Goal: Task Accomplishment & Management: Manage account settings

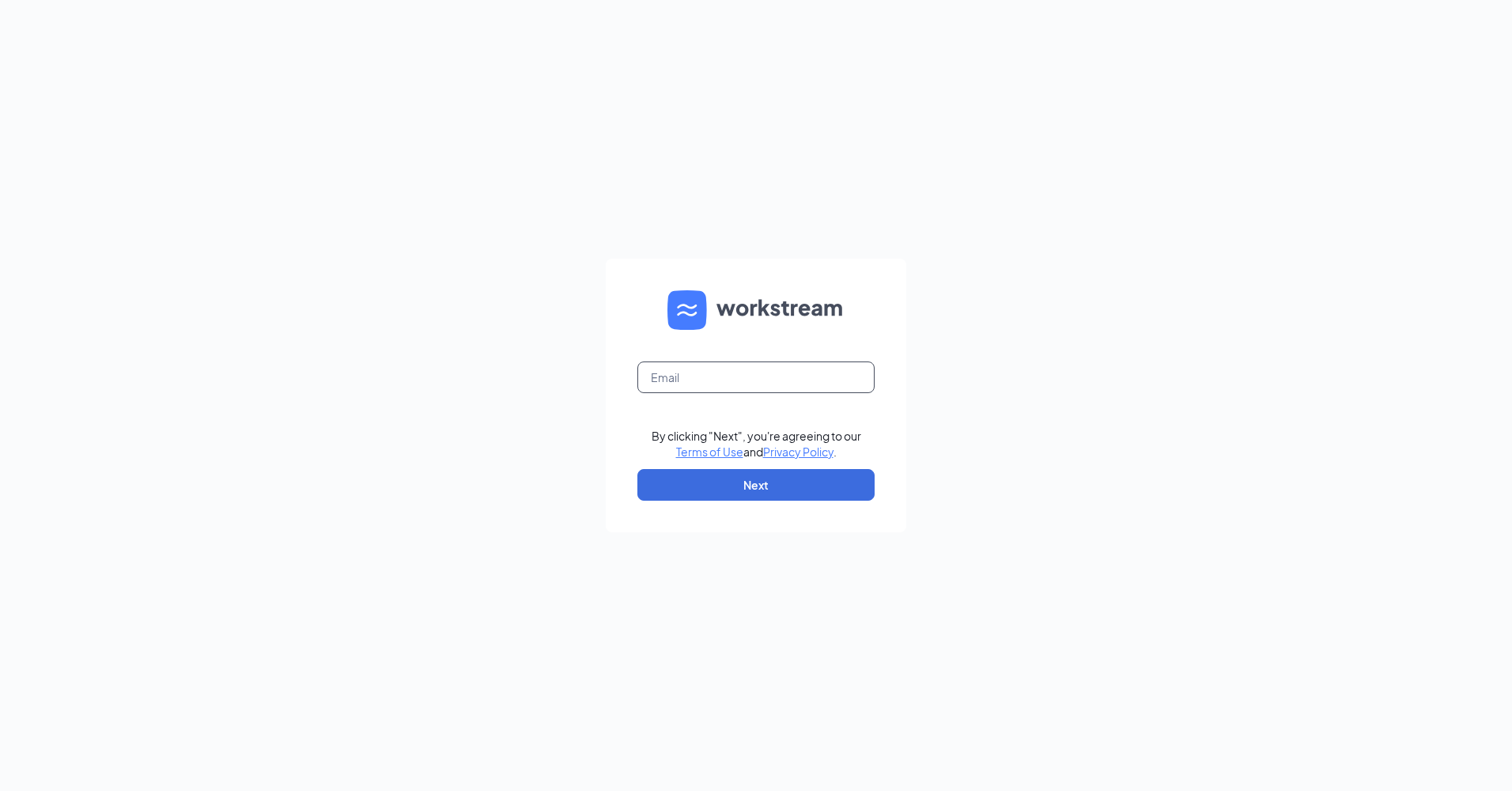
click at [782, 387] on input "text" at bounding box center [755, 377] width 237 height 32
type input "jesse.moles@rmsintermodal.com"
click at [752, 479] on button "Next" at bounding box center [755, 485] width 237 height 32
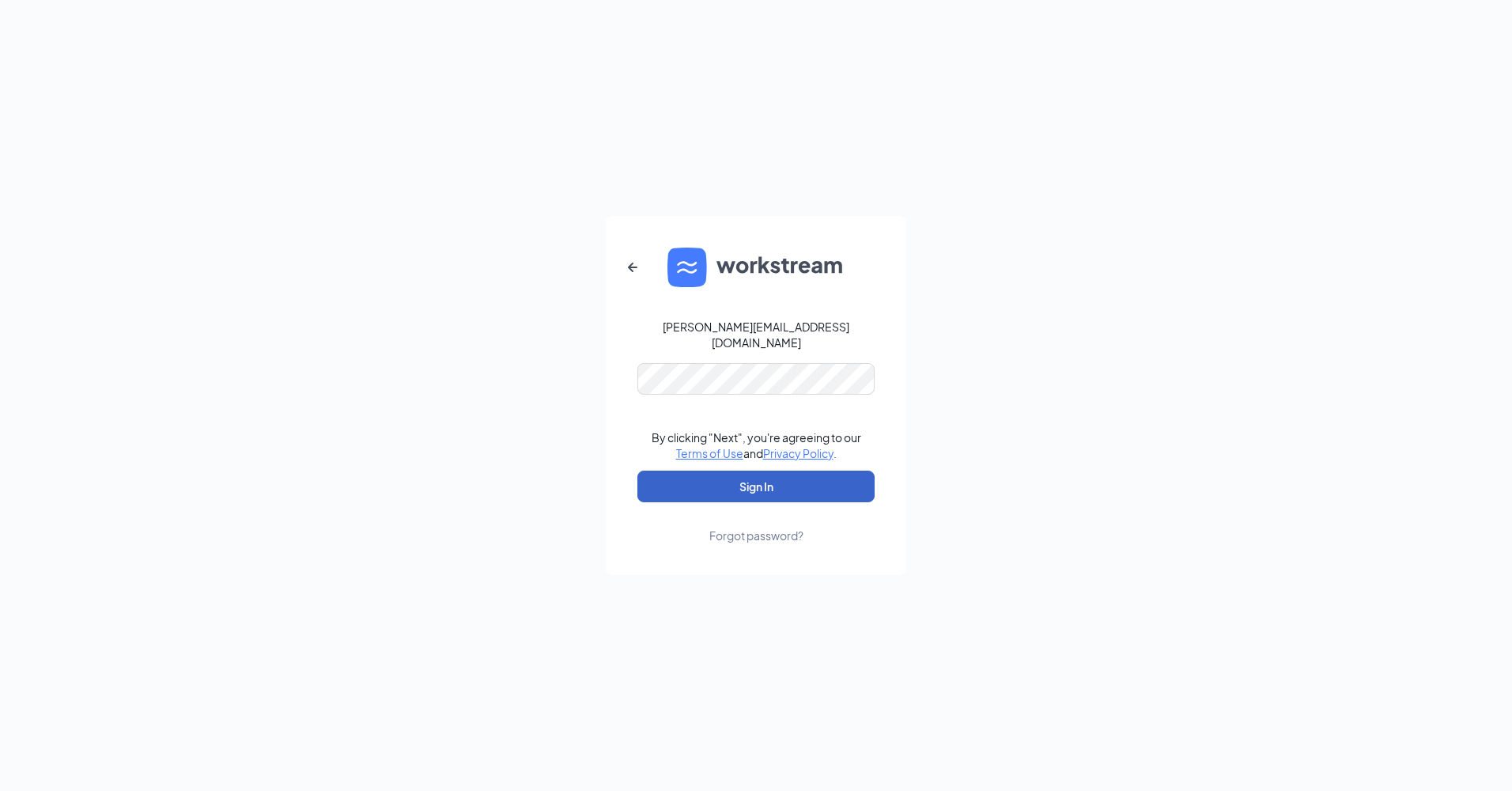
click at [737, 477] on button "Sign In" at bounding box center [755, 486] width 237 height 32
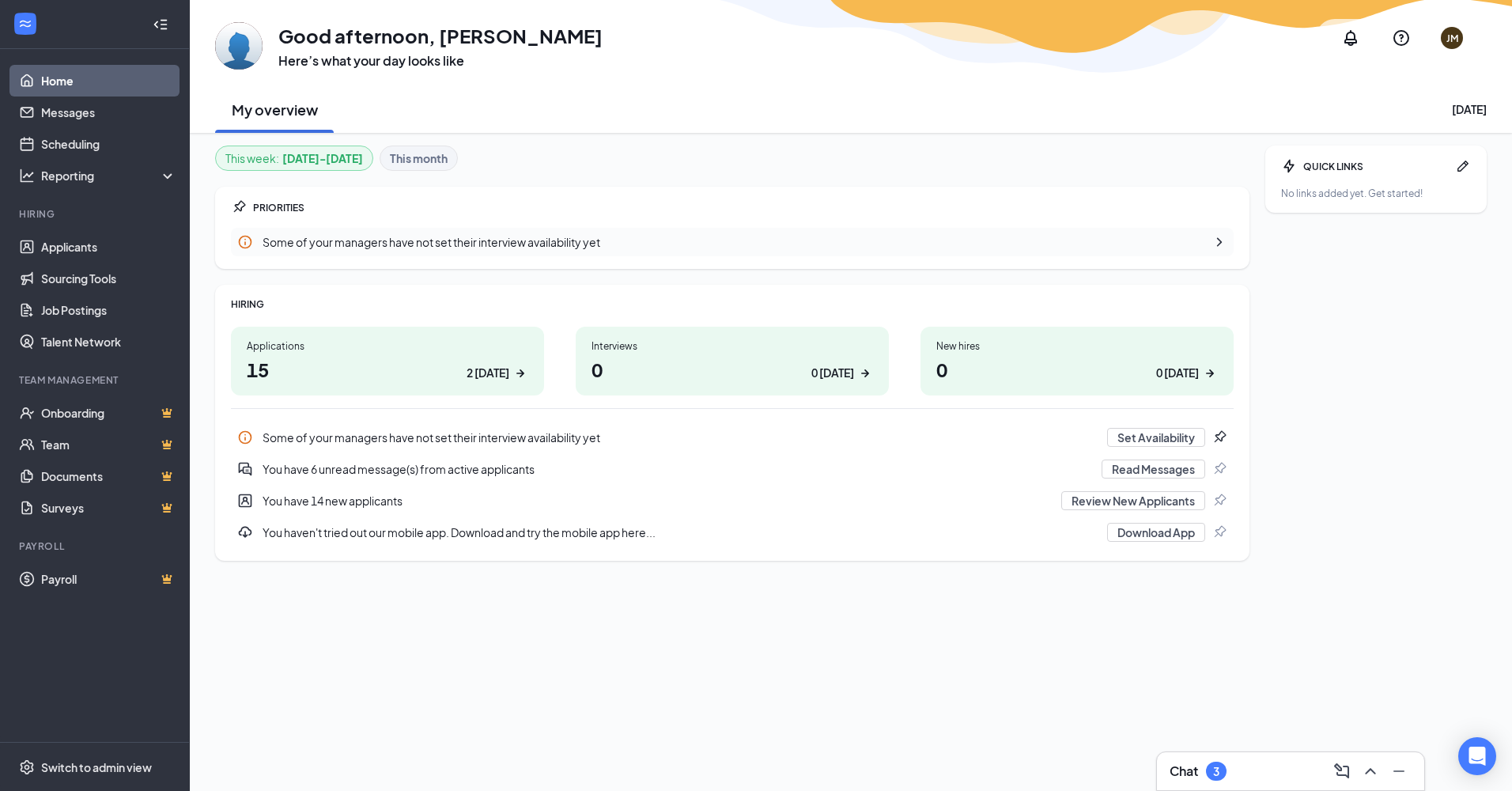
click at [355, 365] on h1 "15 2 [DATE]" at bounding box center [387, 369] width 281 height 27
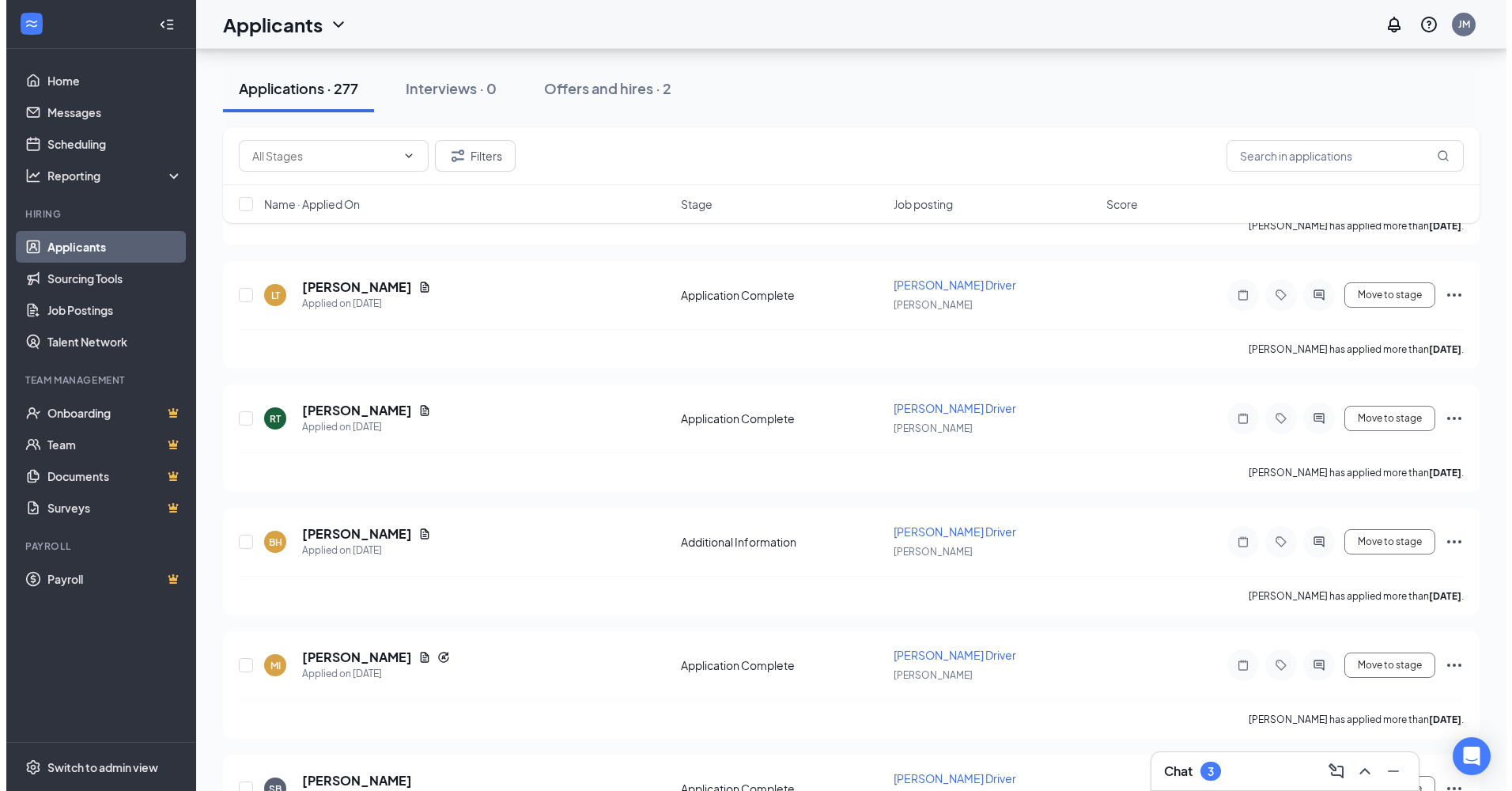
scroll to position [3994, 0]
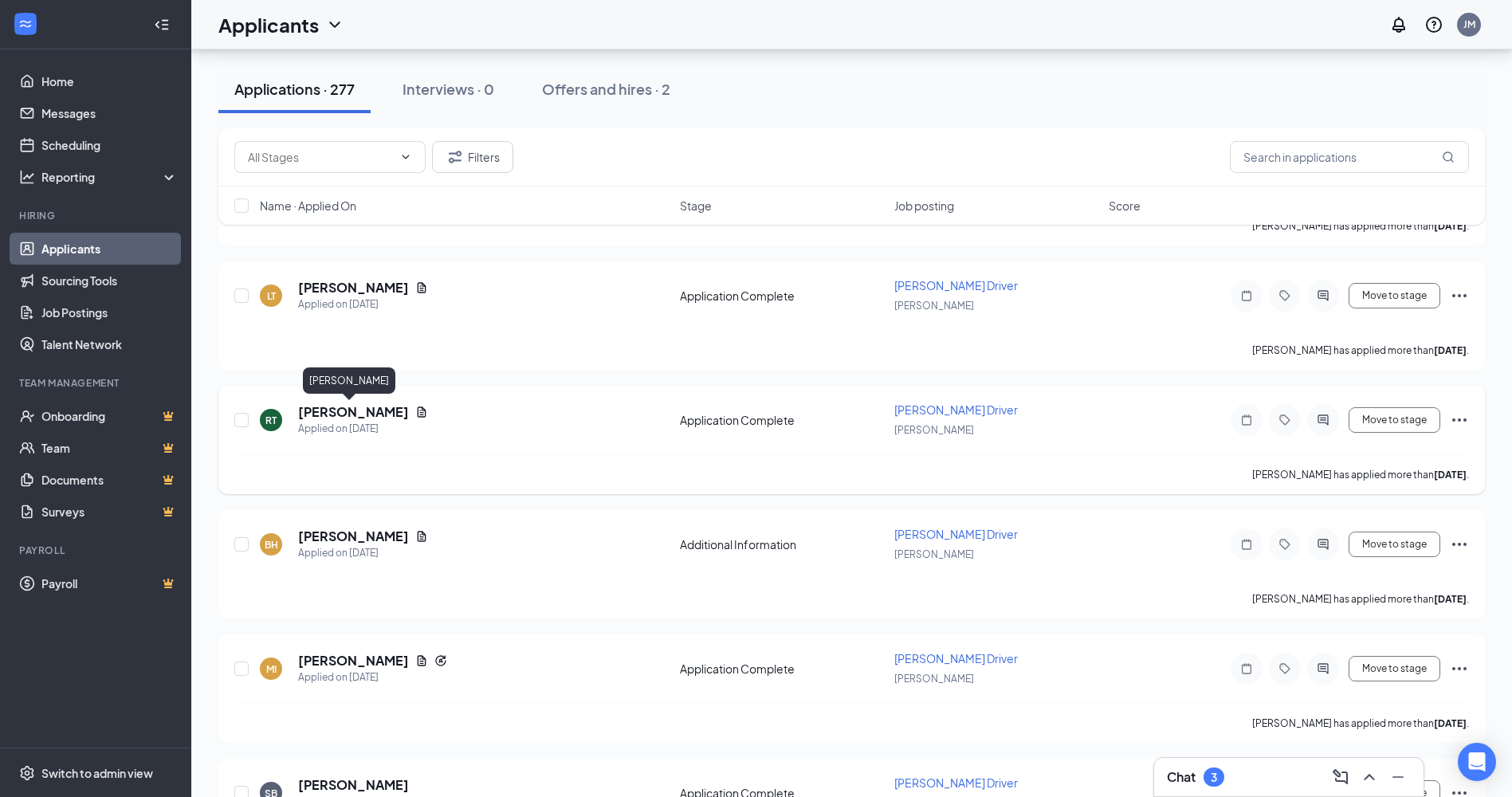
click at [347, 414] on h5 "Raudale Todd" at bounding box center [353, 411] width 111 height 18
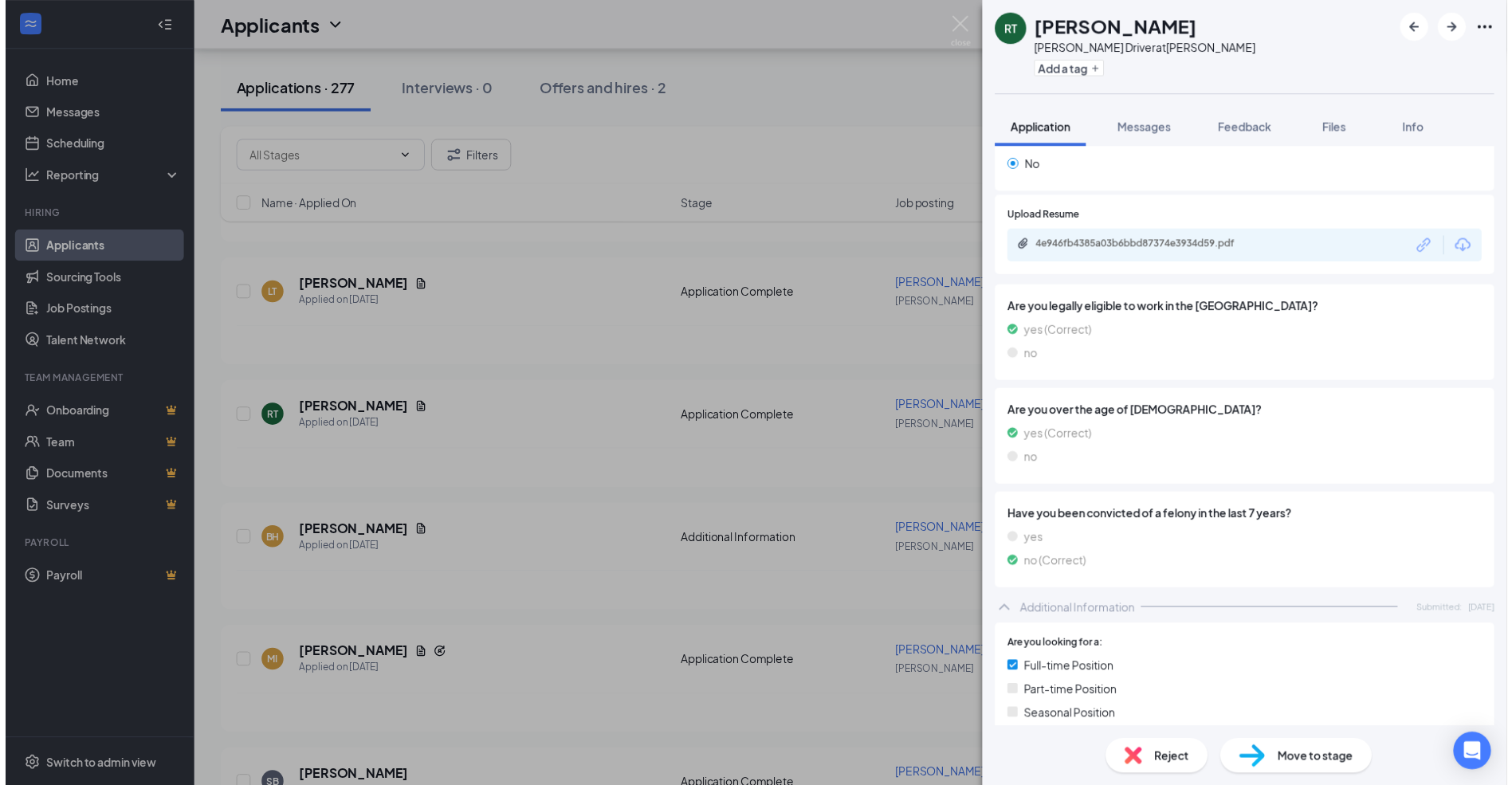
scroll to position [44, 0]
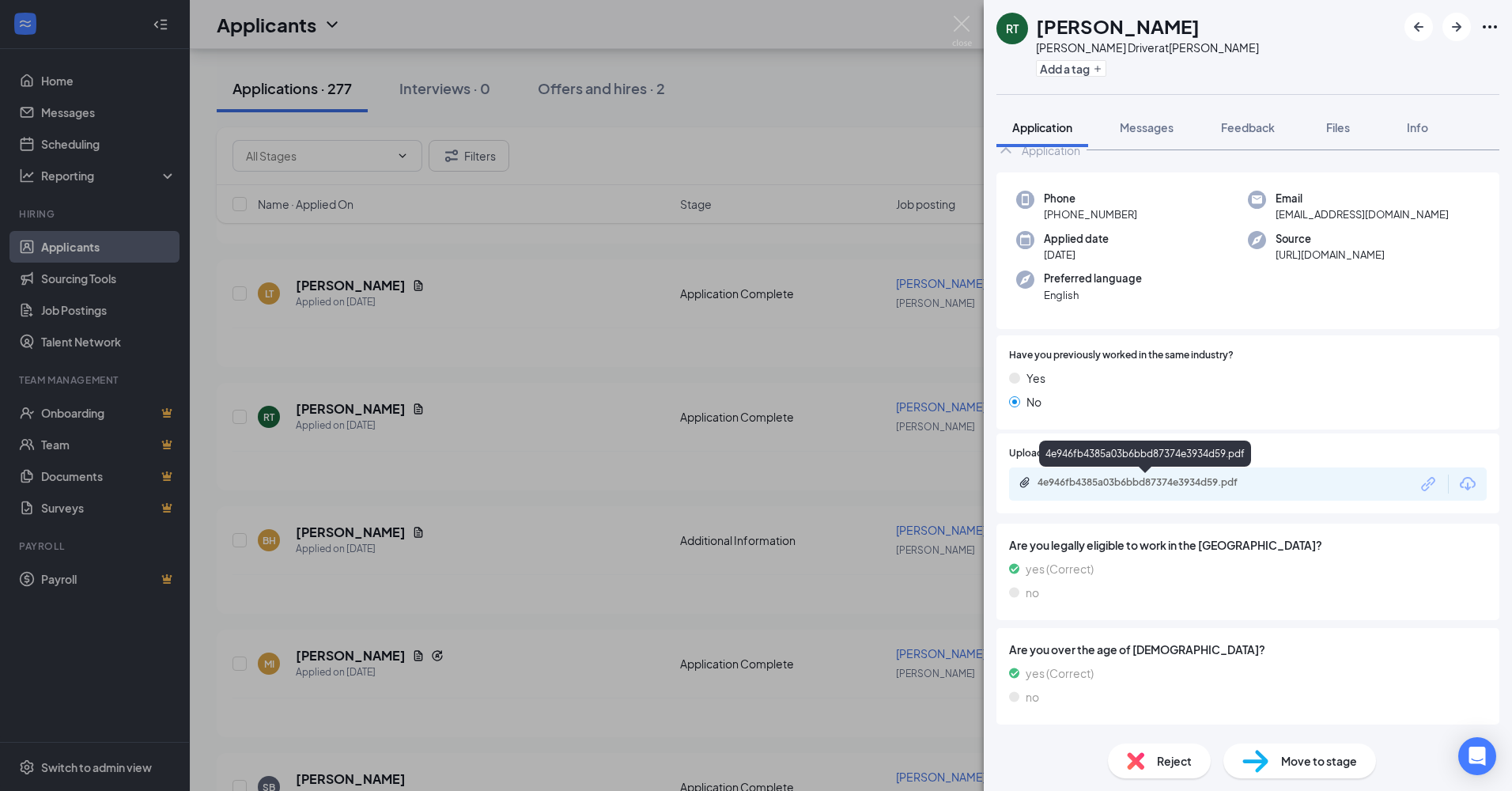
click at [1122, 479] on div "4e946fb4385a03b6bbd87374e3934d59.pdf" at bounding box center [1148, 481] width 221 height 12
click at [847, 300] on div "RT Raudale Todd Hostler Driver at Marion Add a tag Application Messages Feedbac…" at bounding box center [756, 395] width 1512 height 791
click at [833, 380] on div "MB Marcus Brooks Applied Today 2:14 PM Application Complete Hostler Driver Mari…" at bounding box center [851, 621] width 1268 height 8620
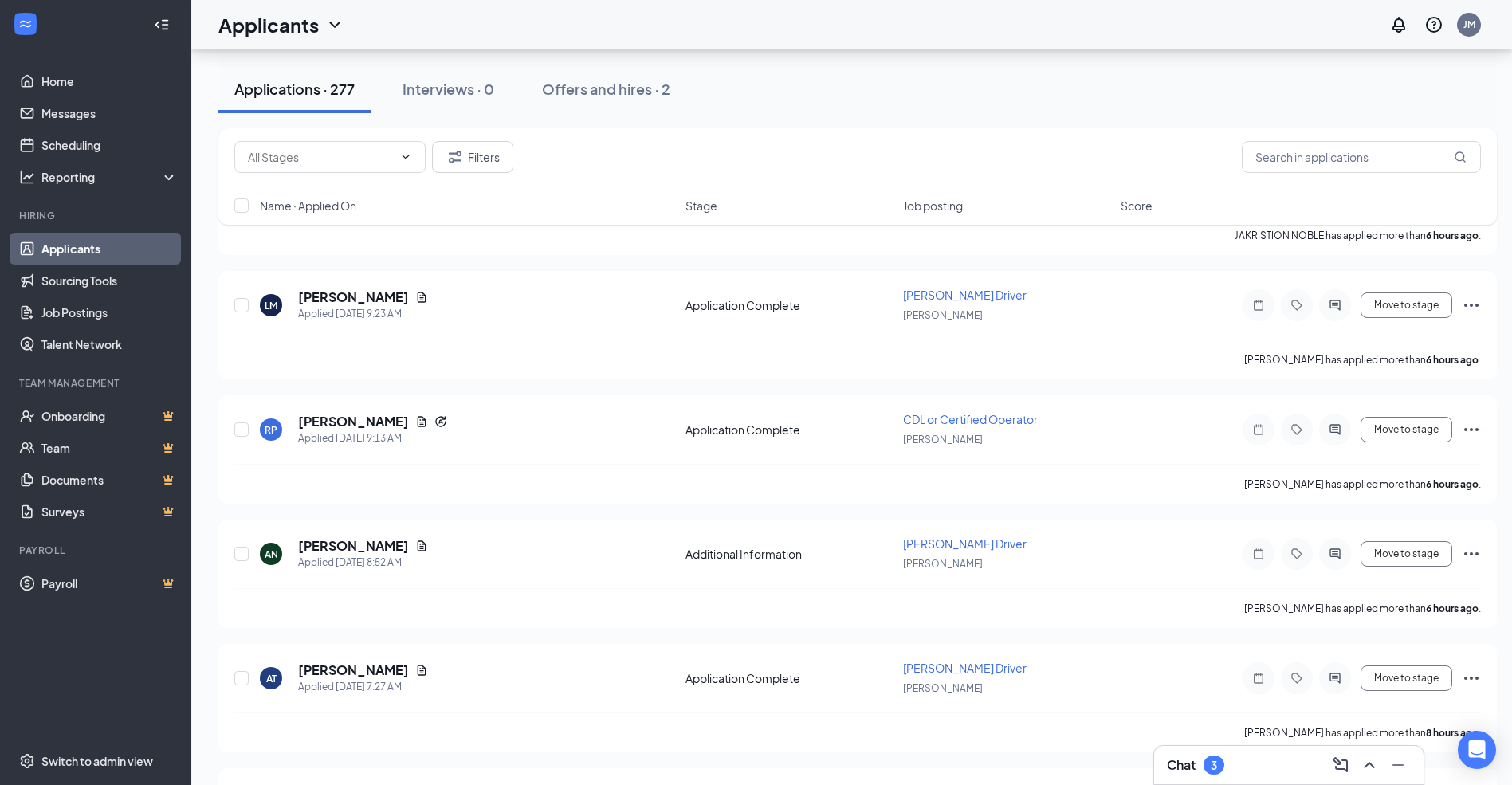
scroll to position [838, 0]
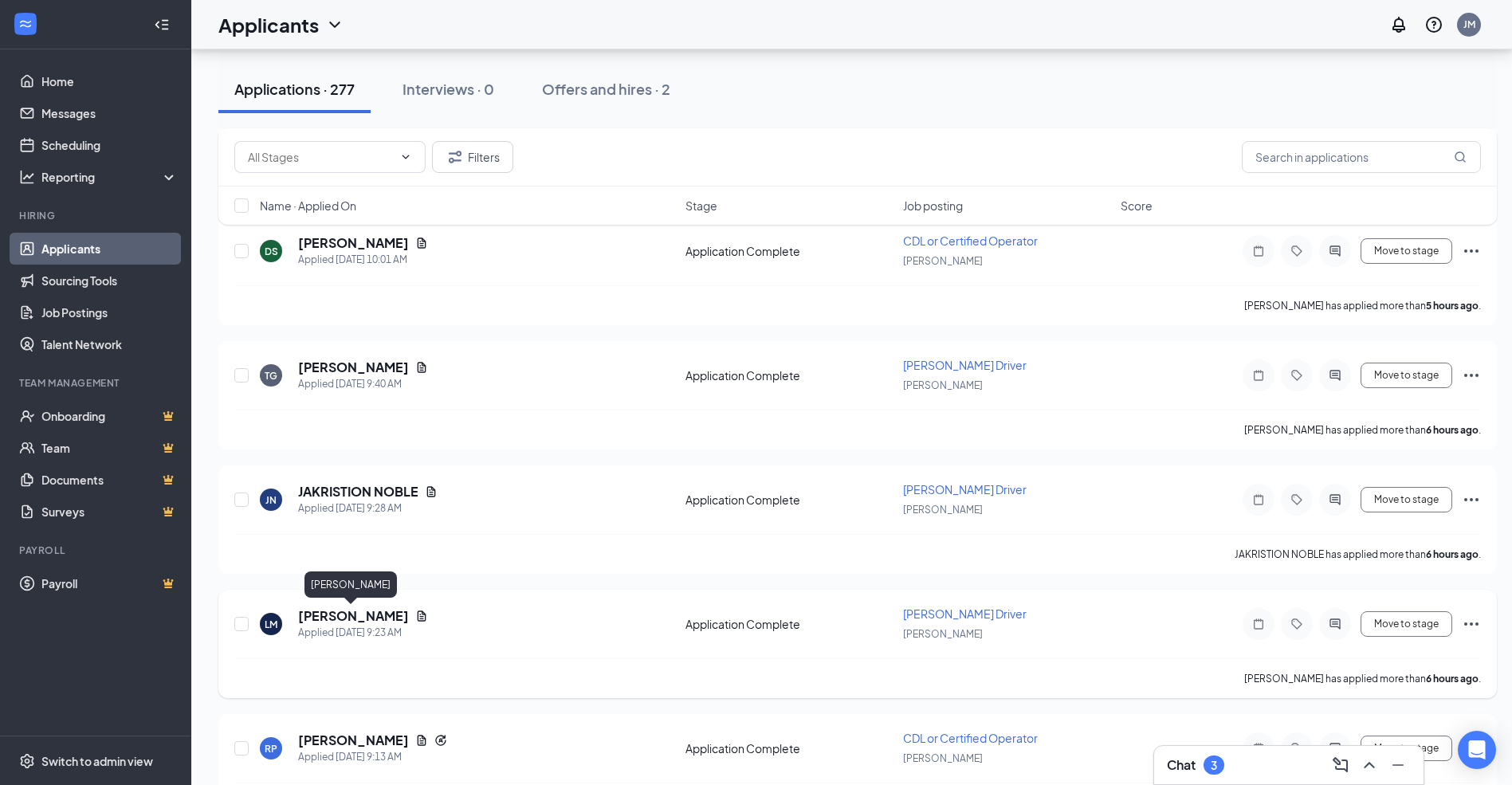
click at [342, 615] on h5 "Lazaro Mendez" at bounding box center [353, 616] width 111 height 18
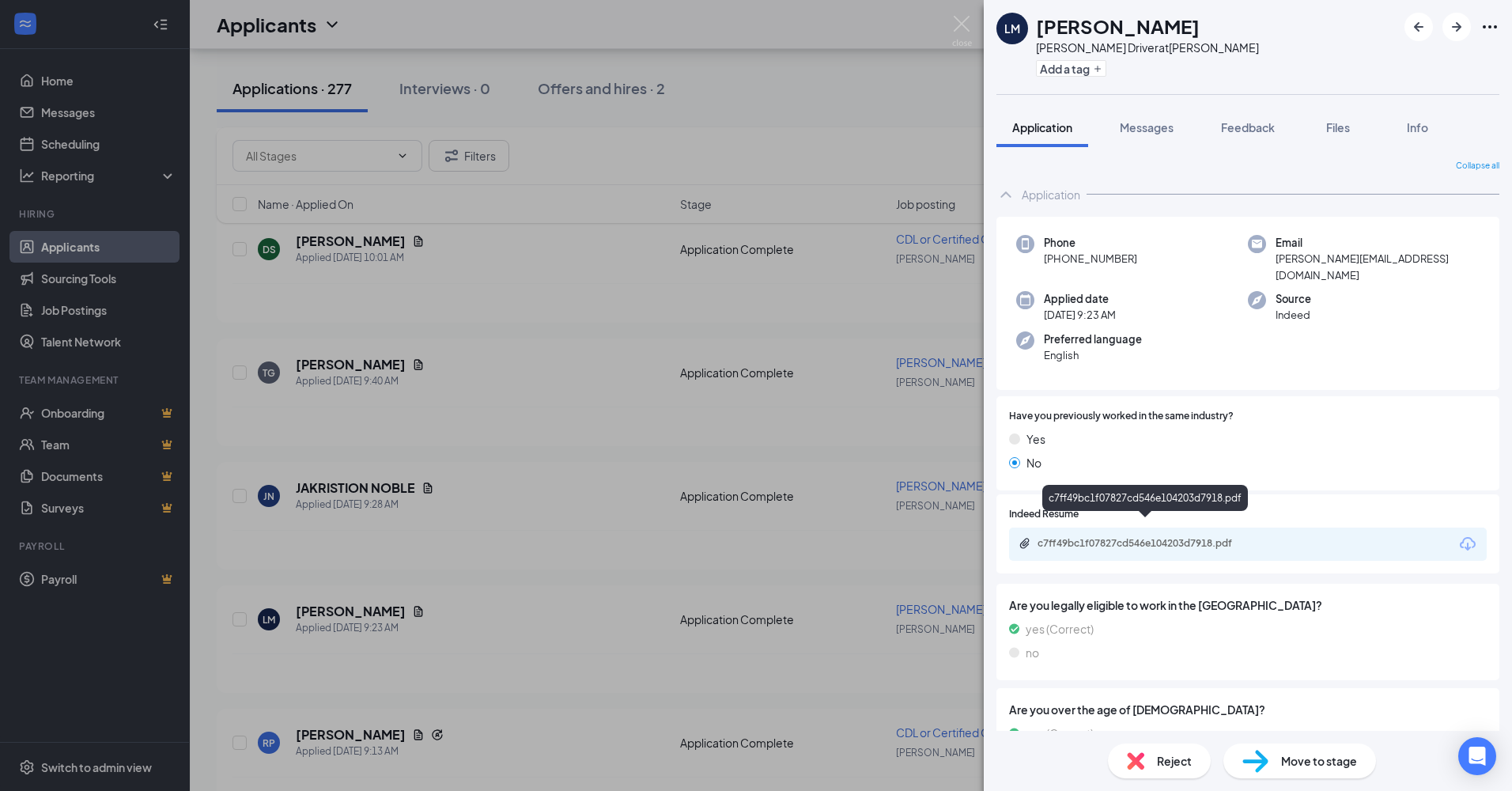
click at [1126, 537] on div "c7ff49bc1f07827cd546e104203d7918.pdf" at bounding box center [1148, 542] width 221 height 12
click at [894, 260] on div "LM Lazaro Mendez Hostler Driver at Marion Add a tag Application Messages Feedba…" at bounding box center [756, 395] width 1512 height 791
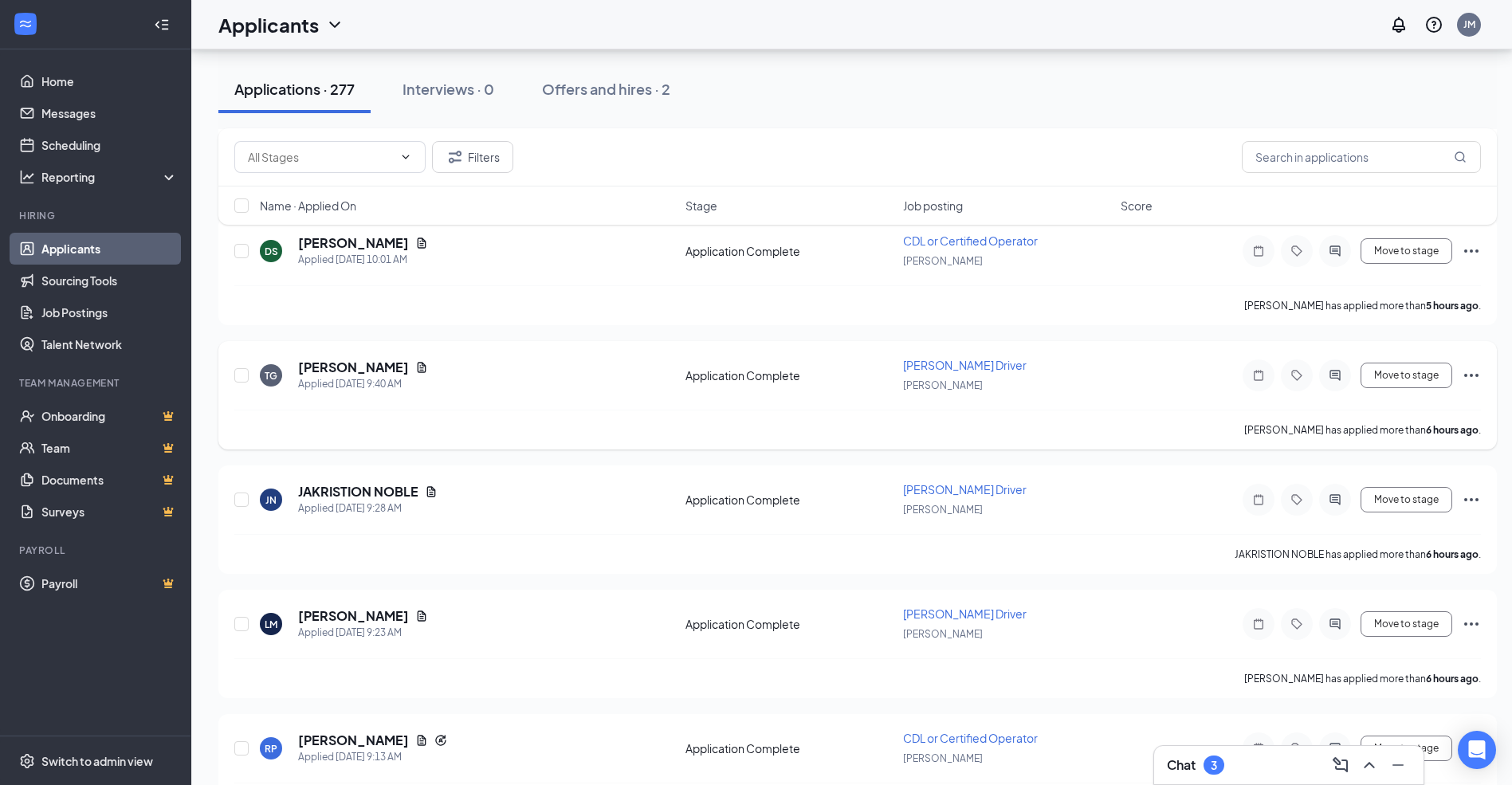
click at [510, 427] on div "Trevis Green has applied more than 6 hours ago ." at bounding box center [858, 429] width 1246 height 40
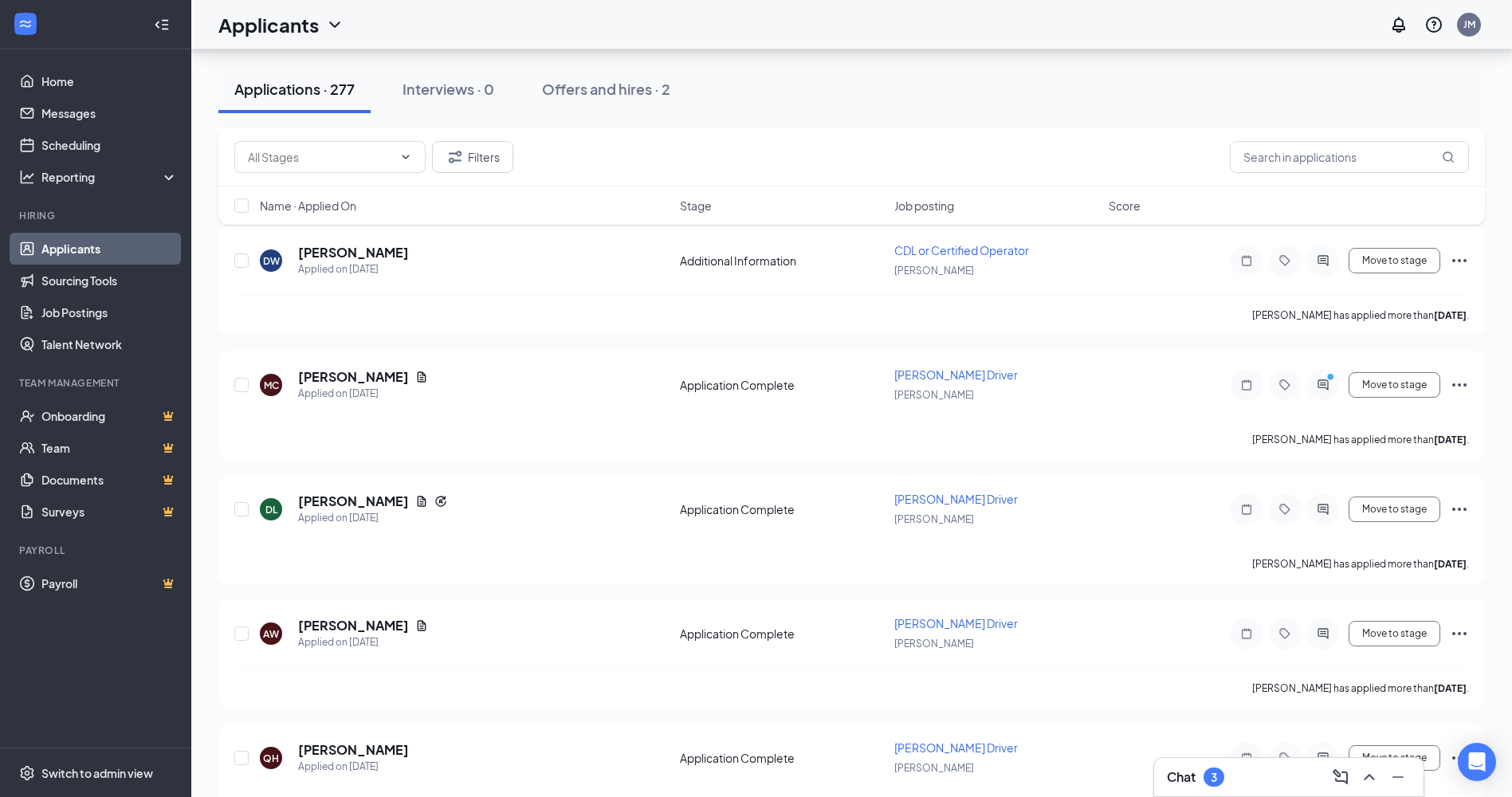
scroll to position [7730, 0]
